Goal: Information Seeking & Learning: Check status

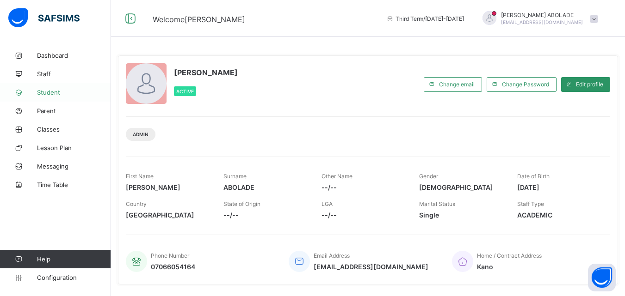
click at [58, 96] on span "Student" at bounding box center [74, 92] width 74 height 7
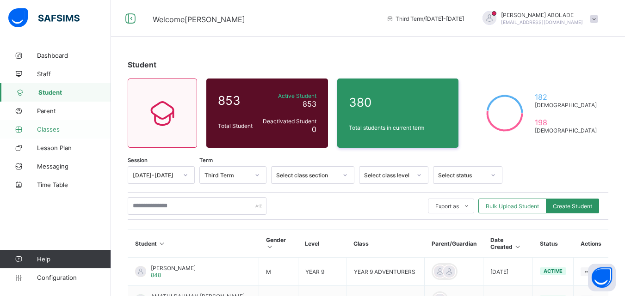
click at [55, 131] on span "Classes" at bounding box center [74, 129] width 74 height 7
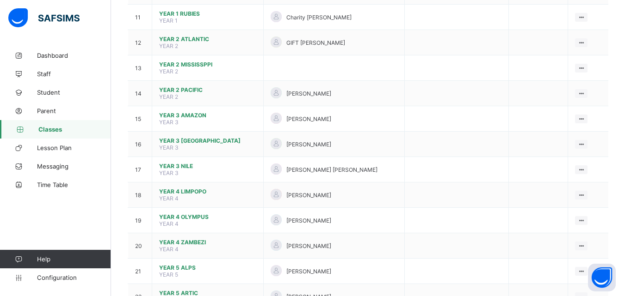
scroll to position [370, 0]
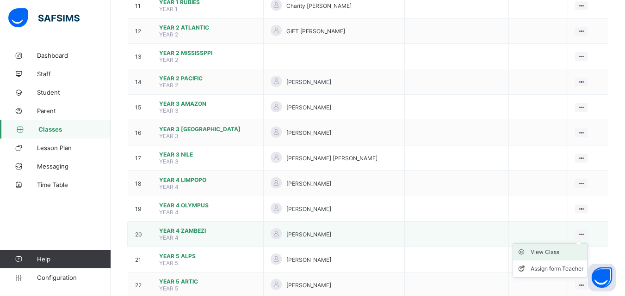
click at [570, 254] on div "View Class" at bounding box center [556, 252] width 53 height 9
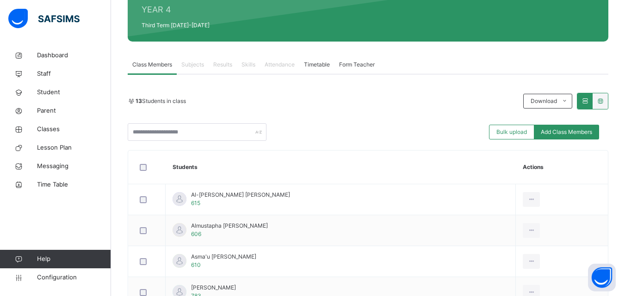
scroll to position [185, 0]
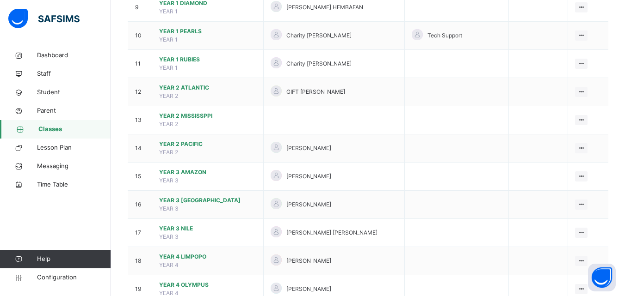
scroll to position [370, 0]
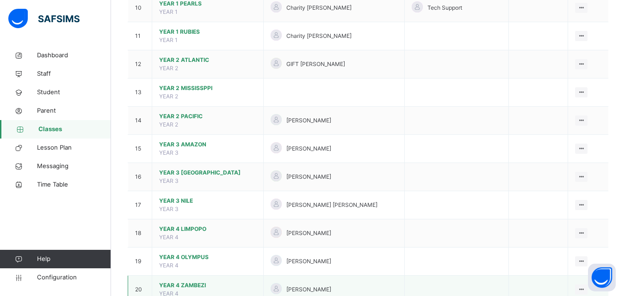
click at [584, 289] on icon at bounding box center [581, 289] width 8 height 7
click at [584, 287] on icon at bounding box center [581, 289] width 8 height 7
click at [585, 290] on icon at bounding box center [581, 289] width 8 height 7
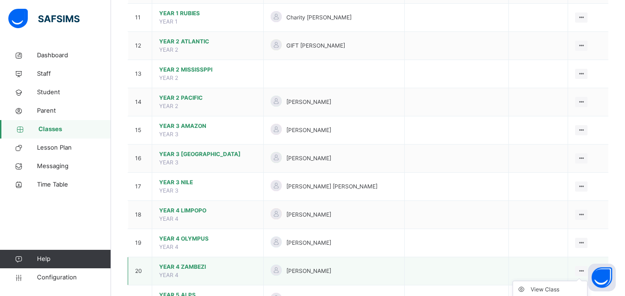
scroll to position [407, 0]
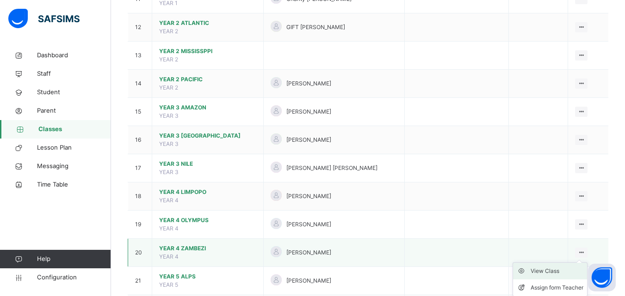
click at [544, 274] on div "View Class" at bounding box center [556, 271] width 53 height 9
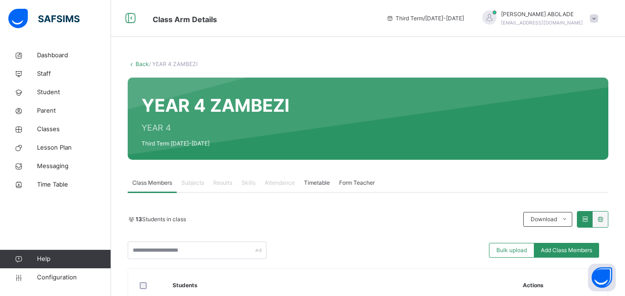
click at [232, 188] on div "Results" at bounding box center [223, 183] width 28 height 19
click at [223, 184] on span "Results" at bounding box center [222, 183] width 19 height 8
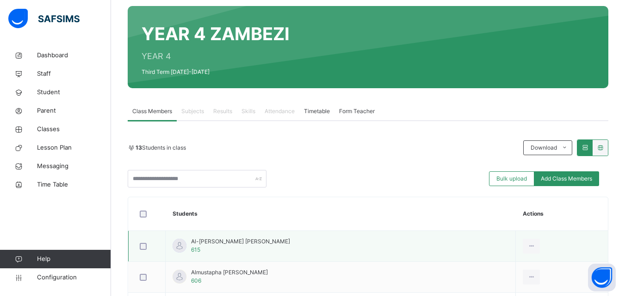
scroll to position [74, 0]
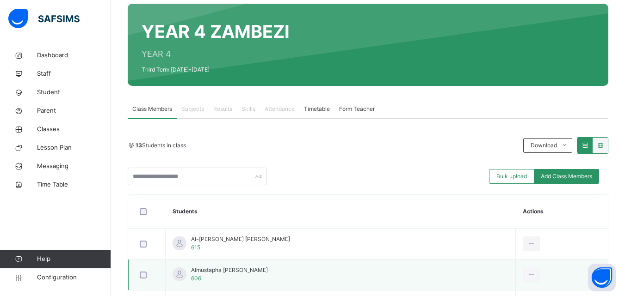
click at [207, 274] on span "Almustapha [PERSON_NAME]" at bounding box center [229, 270] width 77 height 8
click at [227, 110] on span "Results" at bounding box center [222, 109] width 19 height 8
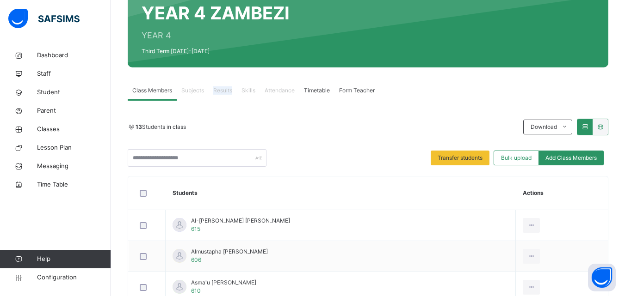
scroll to position [111, 0]
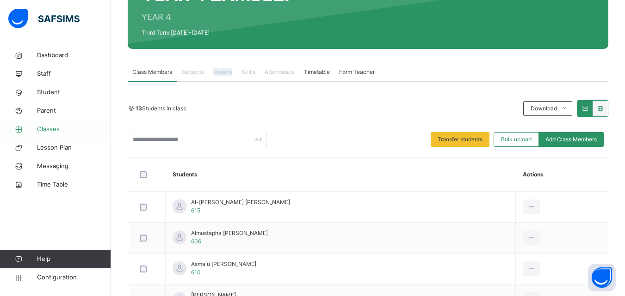
click at [52, 128] on span "Classes" at bounding box center [74, 129] width 74 height 9
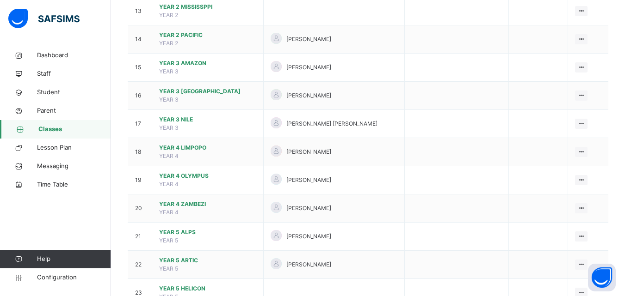
scroll to position [481, 0]
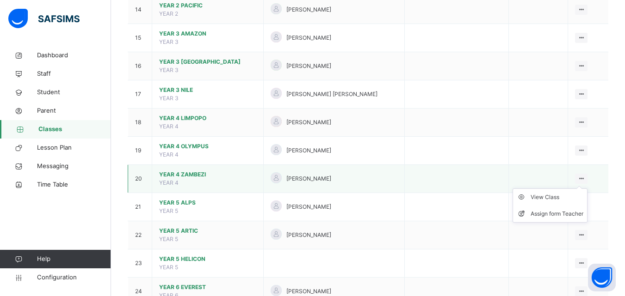
click at [583, 189] on ul "View Class Assign form Teacher" at bounding box center [549, 206] width 75 height 34
click at [559, 197] on div "View Class" at bounding box center [556, 197] width 53 height 9
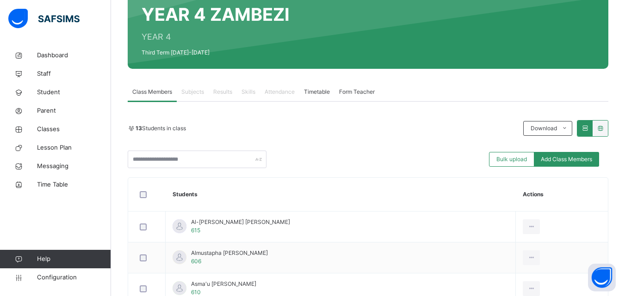
scroll to position [93, 0]
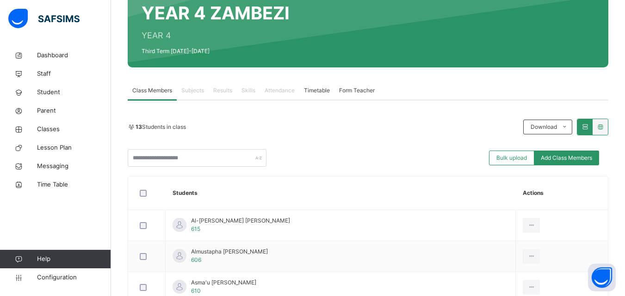
click at [229, 89] on span "Results" at bounding box center [222, 90] width 19 height 8
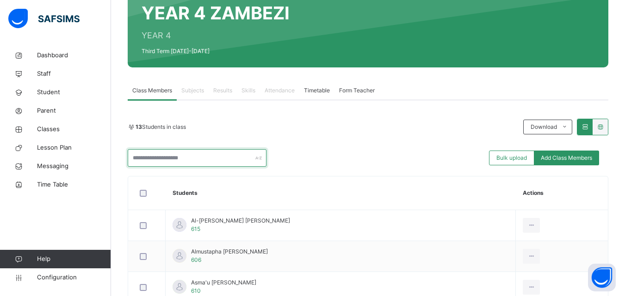
click at [228, 156] on input "text" at bounding box center [197, 158] width 139 height 18
